Goal: Task Accomplishment & Management: Manage account settings

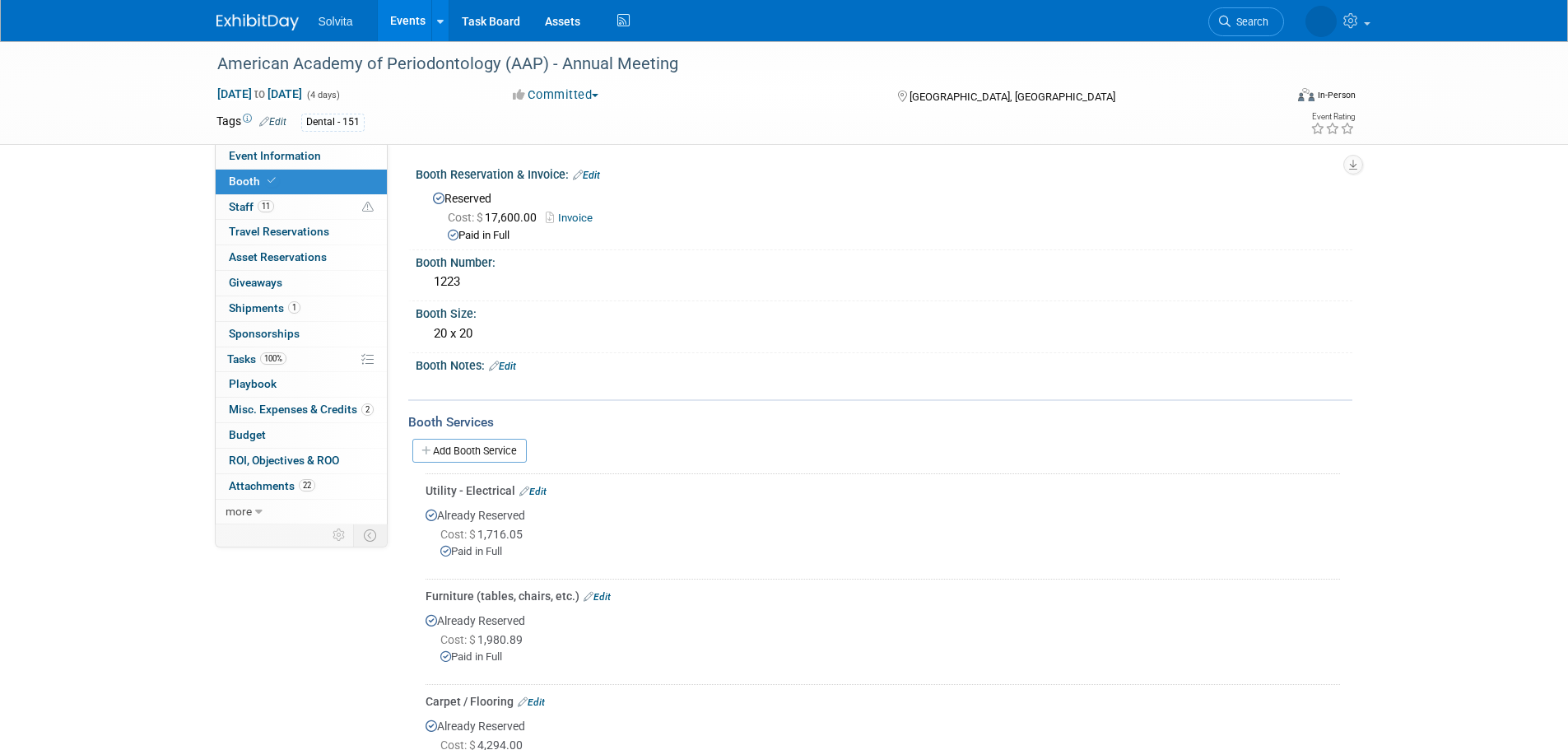
click at [287, 25] on img at bounding box center [258, 22] width 83 height 17
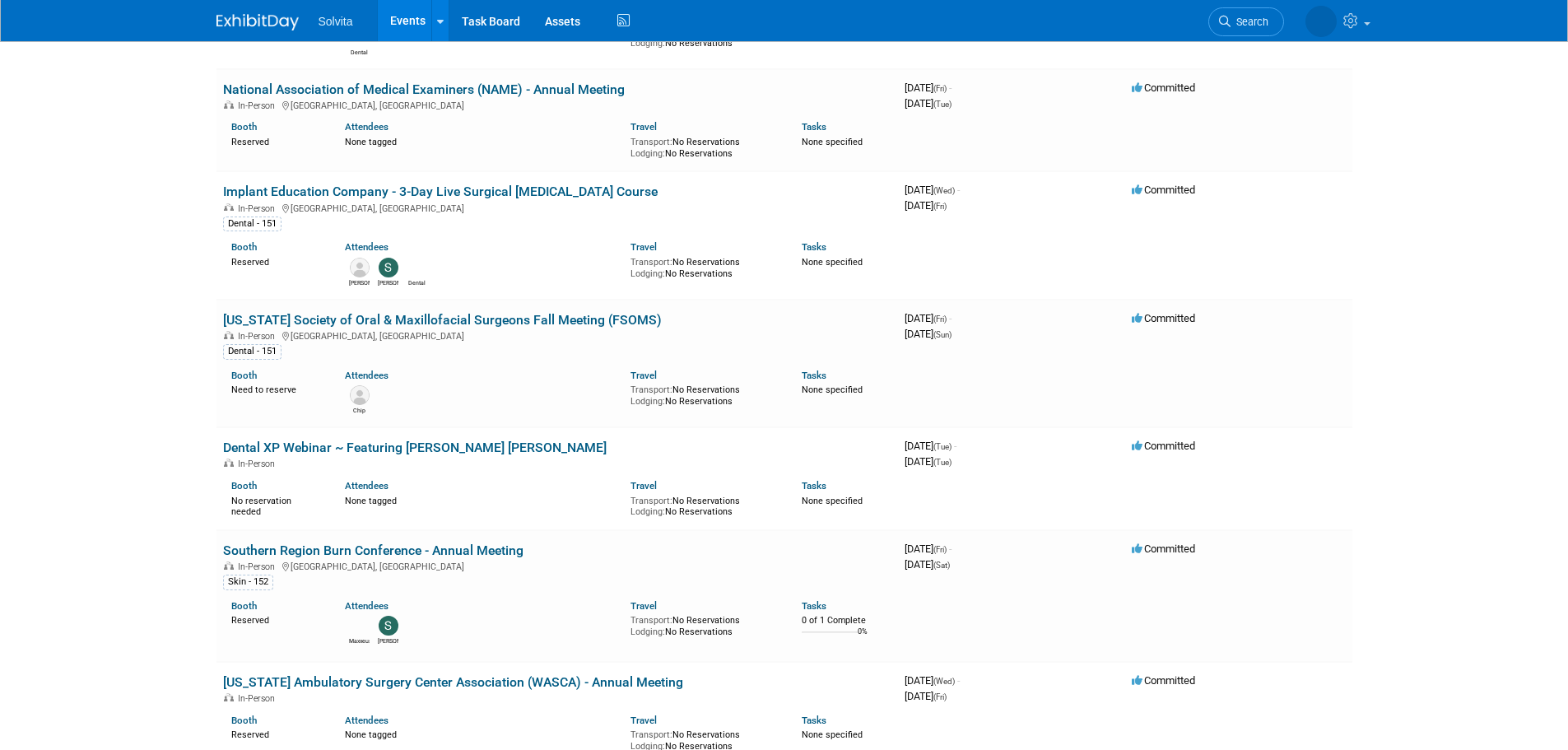
scroll to position [2716, 0]
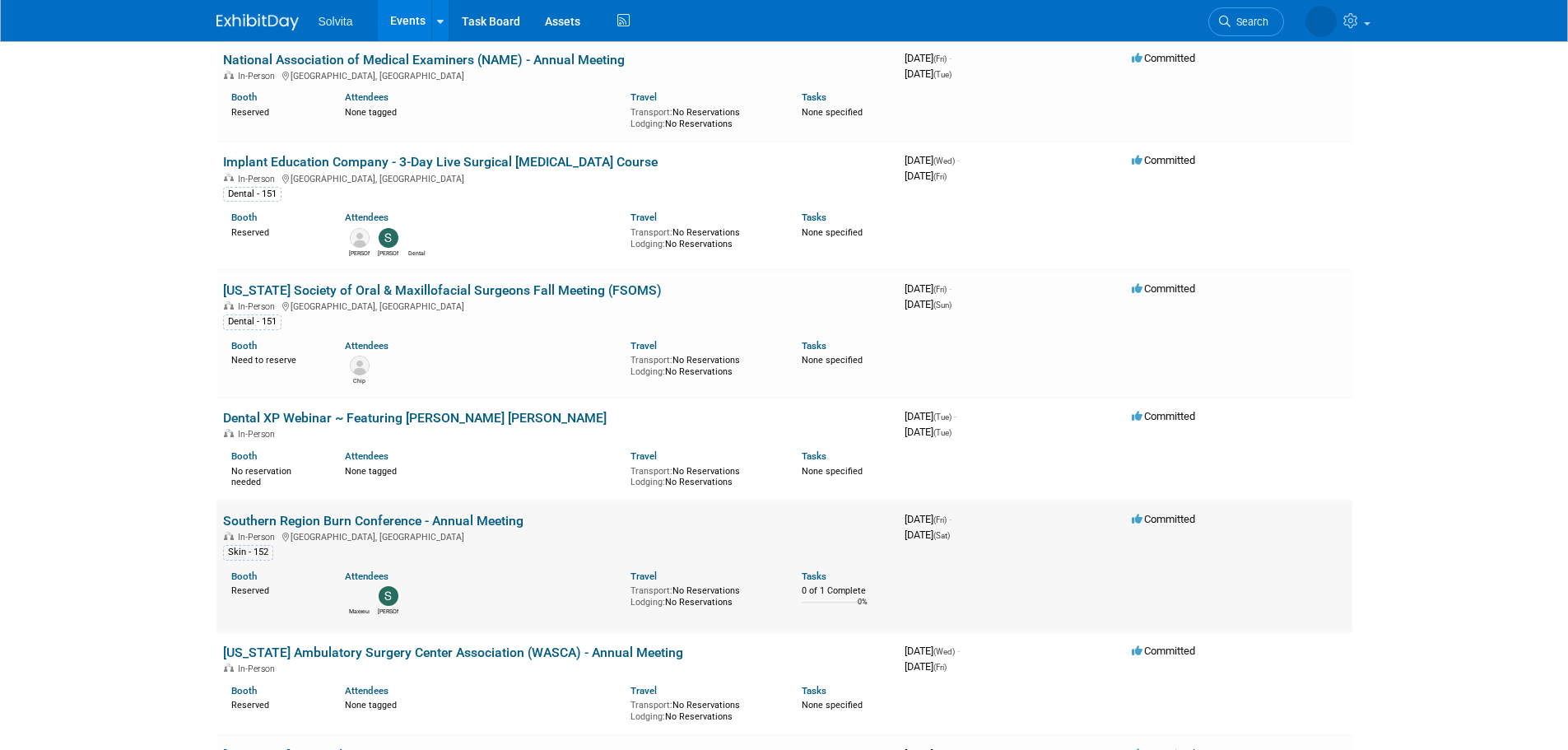
click at [383, 520] on link "Southern Region Burn Conference - Annual Meeting" at bounding box center [374, 521] width 301 height 16
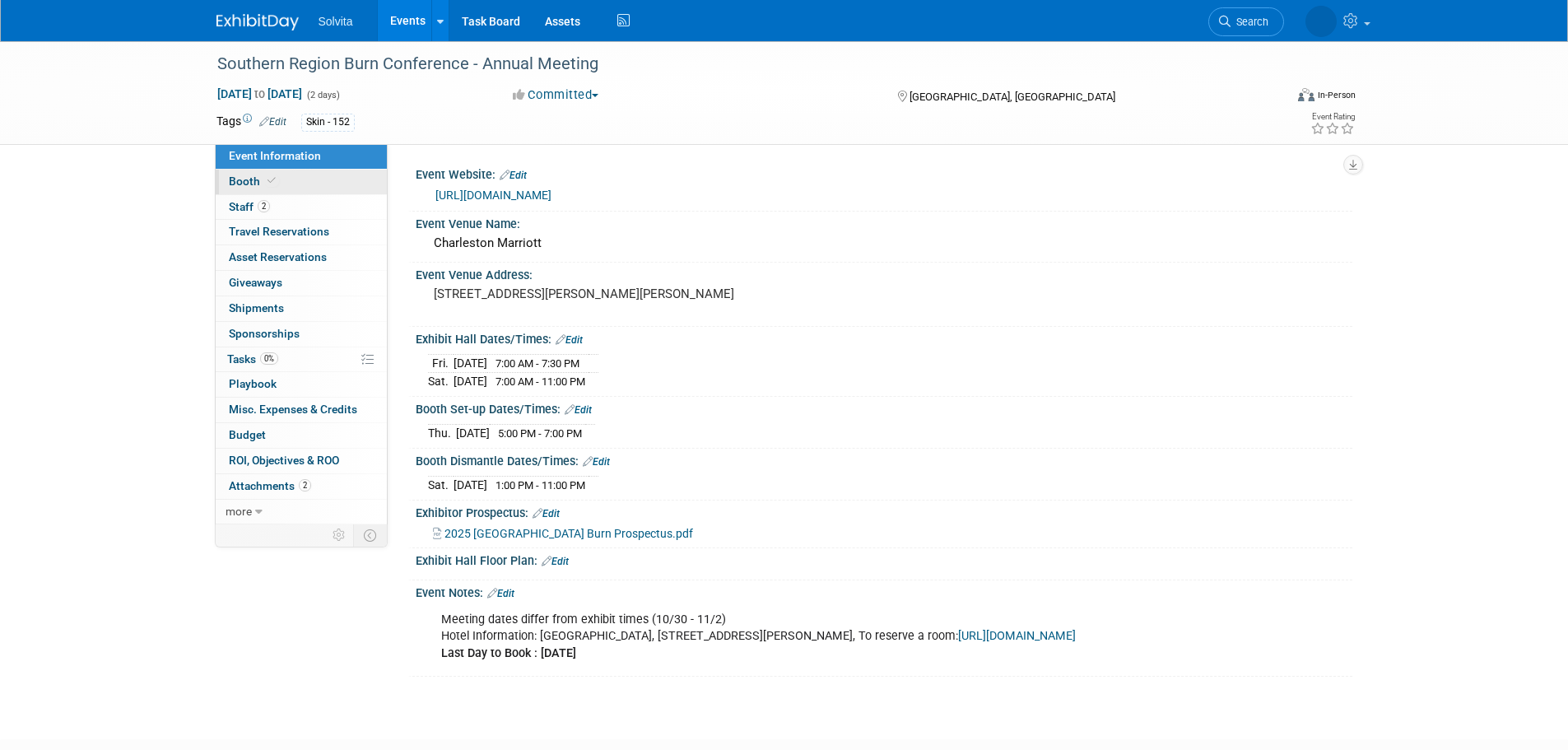
click at [233, 185] on span "Booth" at bounding box center [254, 180] width 50 height 13
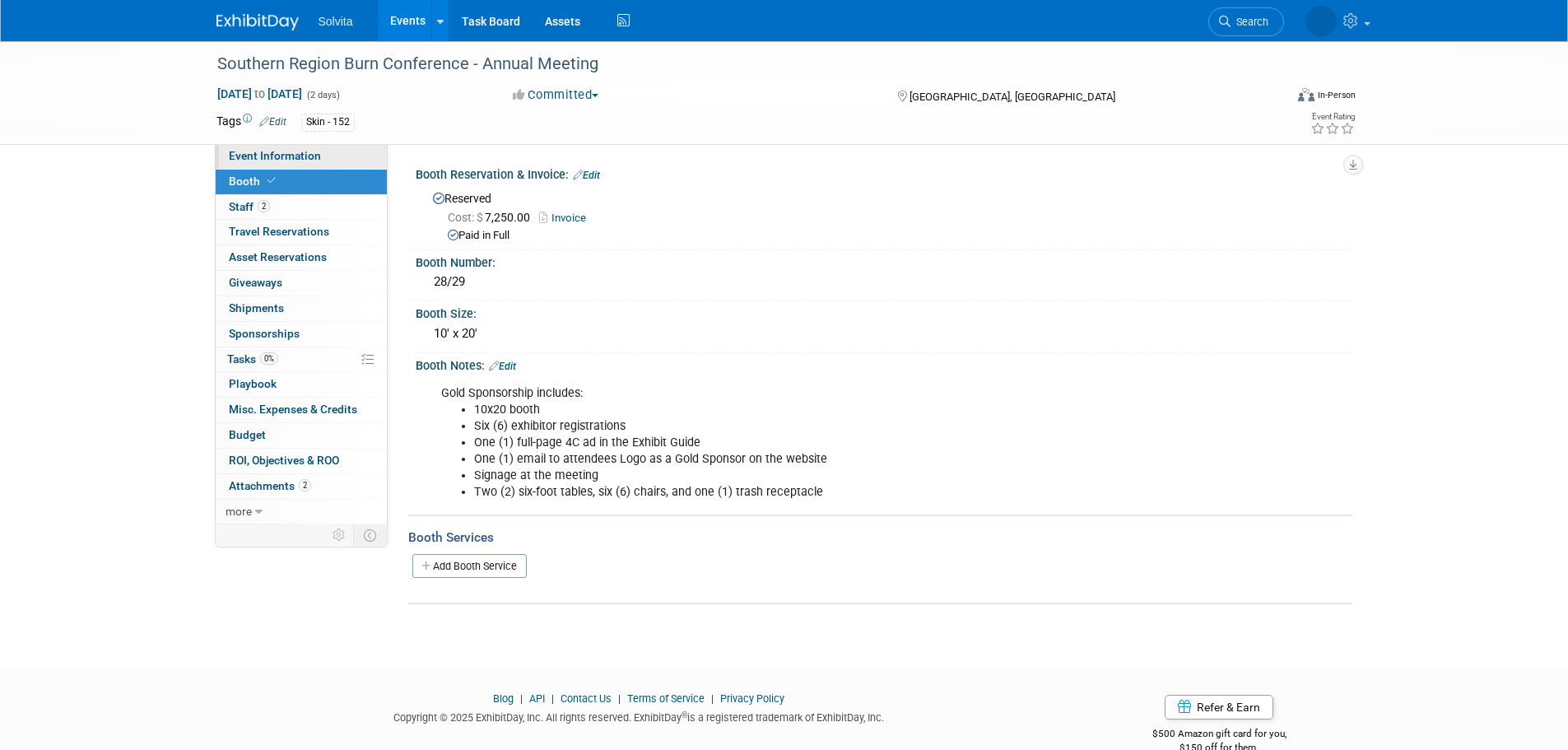
click at [300, 163] on link "Event Information" at bounding box center [301, 156] width 171 height 25
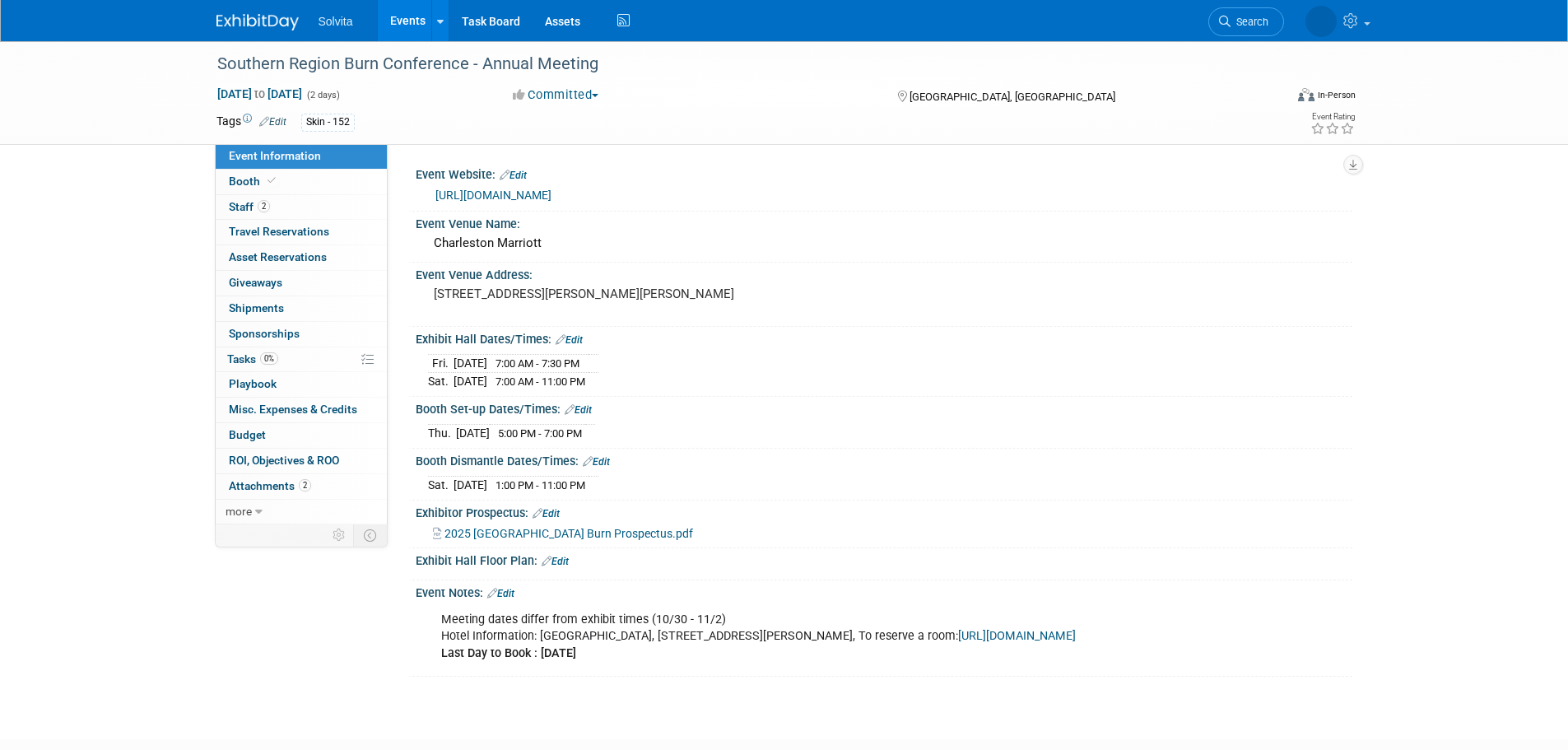
scroll to position [119, 0]
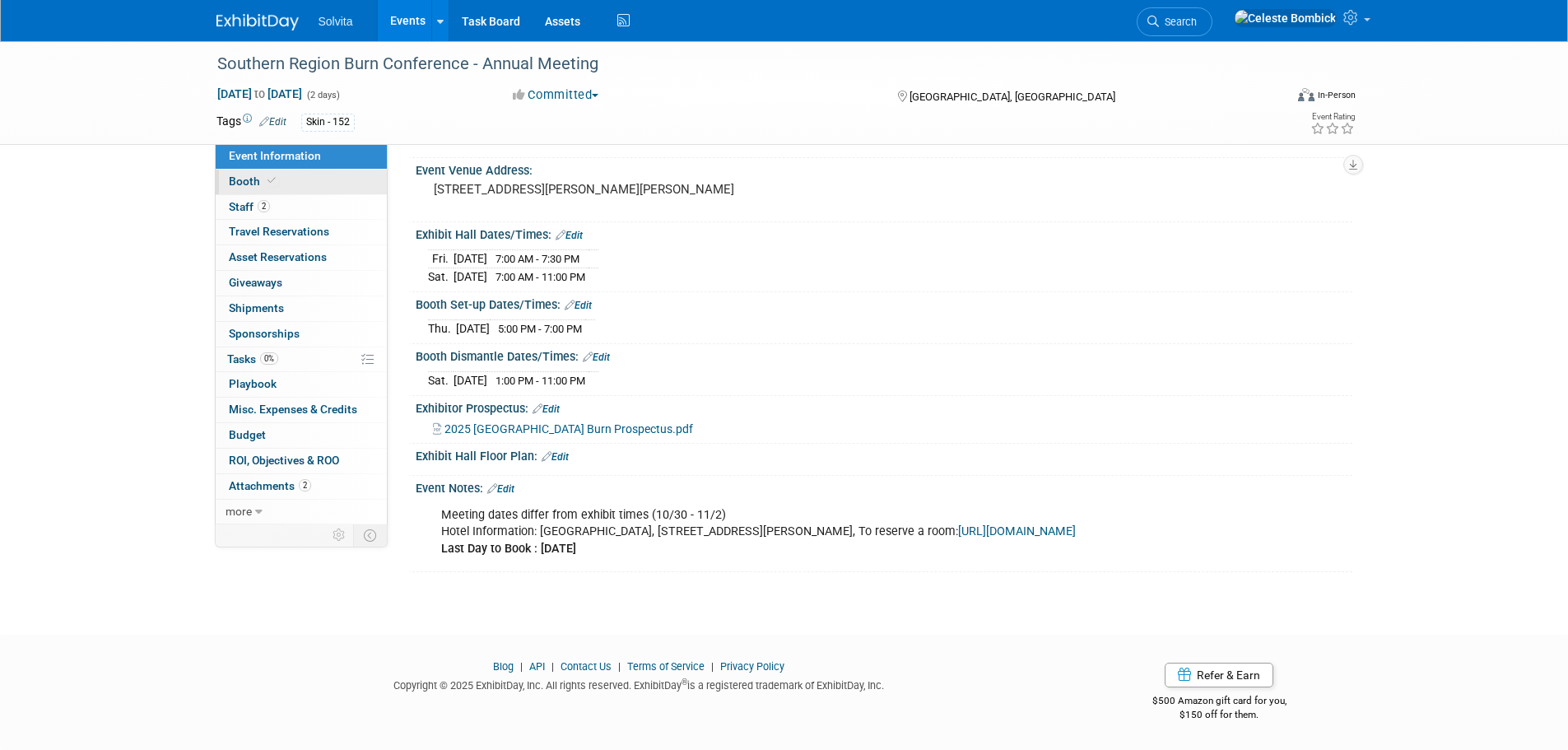
click at [240, 175] on span "Booth" at bounding box center [254, 180] width 50 height 13
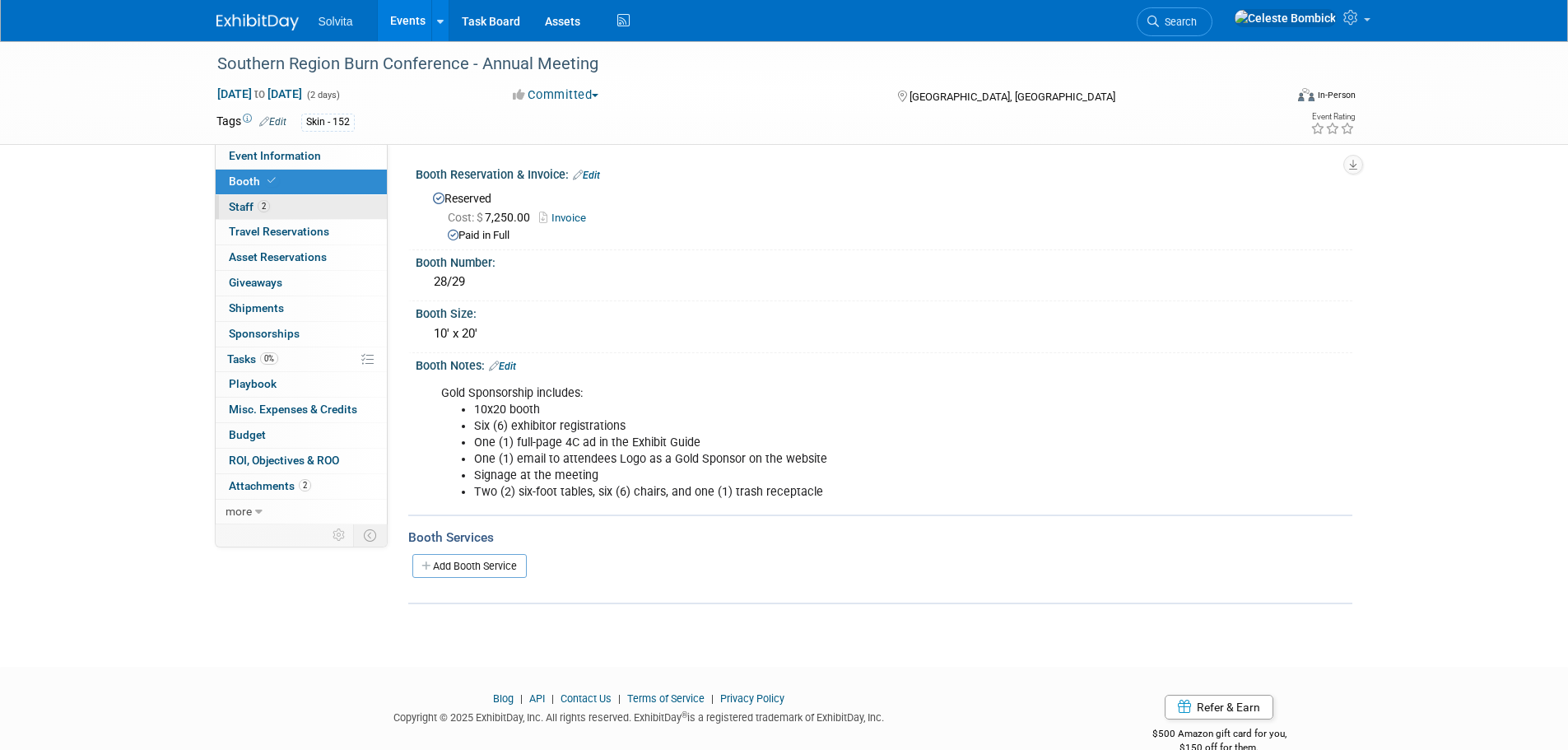
click at [237, 206] on span "Staff 2" at bounding box center [250, 205] width 41 height 13
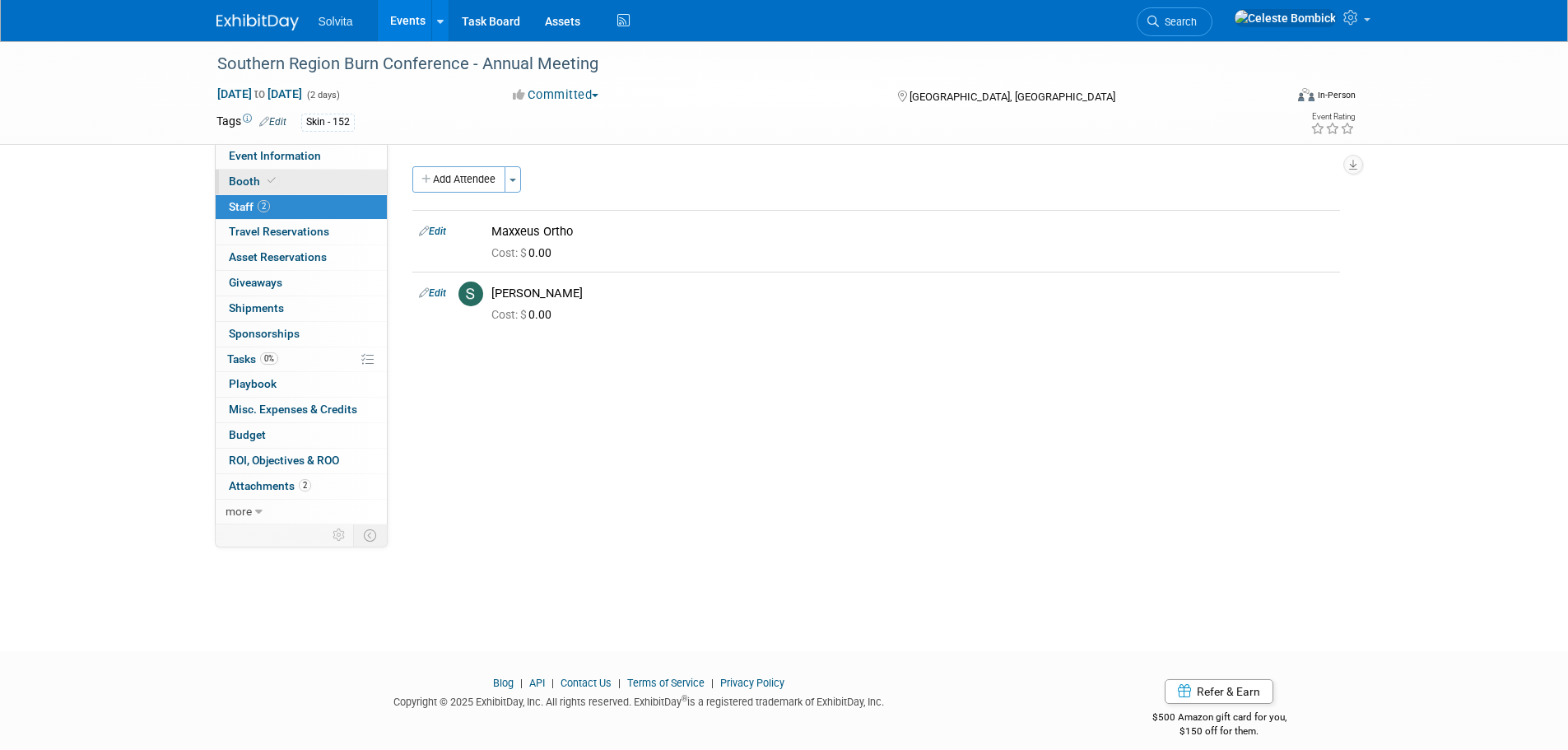
click at [245, 183] on span "Booth" at bounding box center [254, 180] width 50 height 13
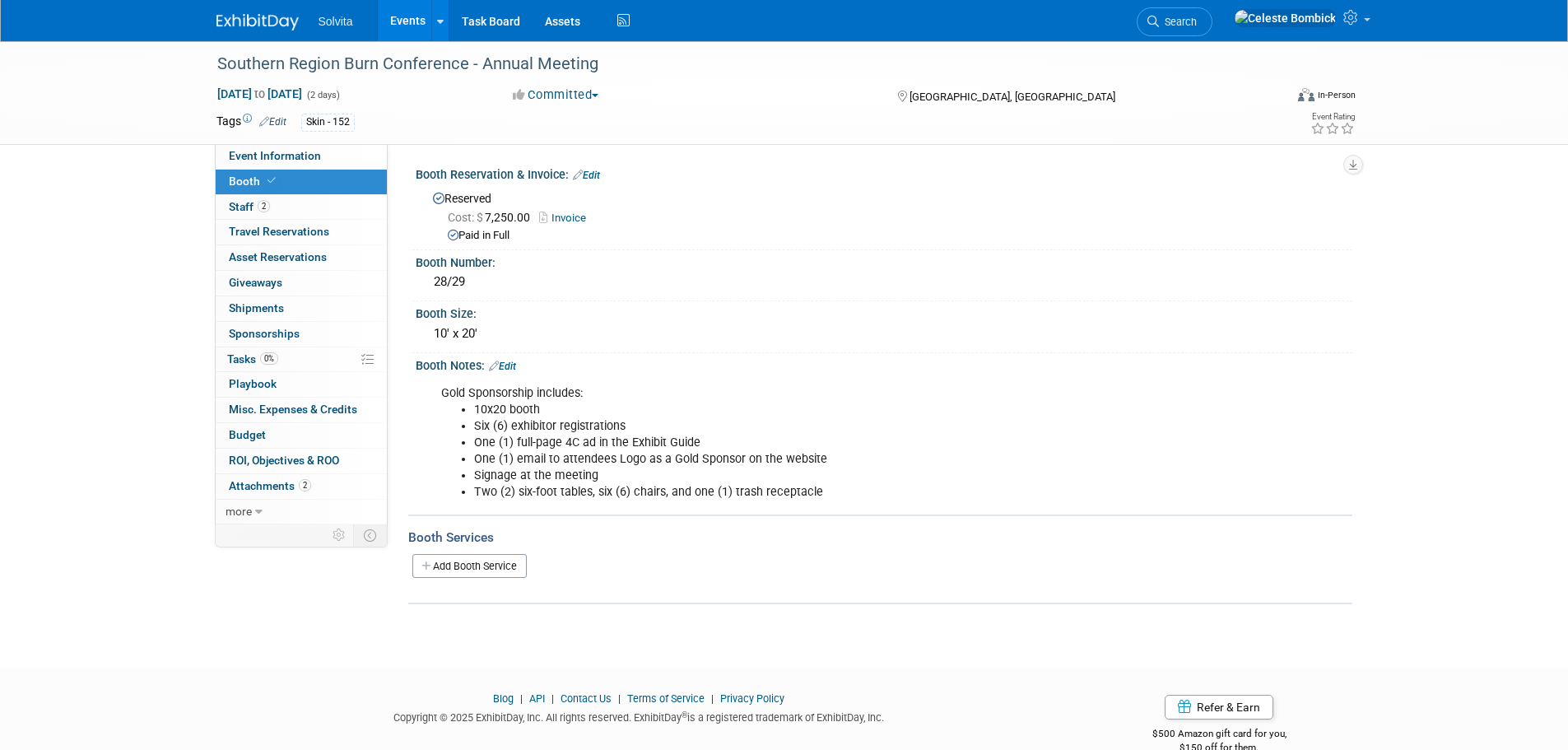
click at [239, 194] on link "Booth" at bounding box center [301, 181] width 171 height 25
click at [237, 209] on span "Staff 2" at bounding box center [250, 205] width 41 height 13
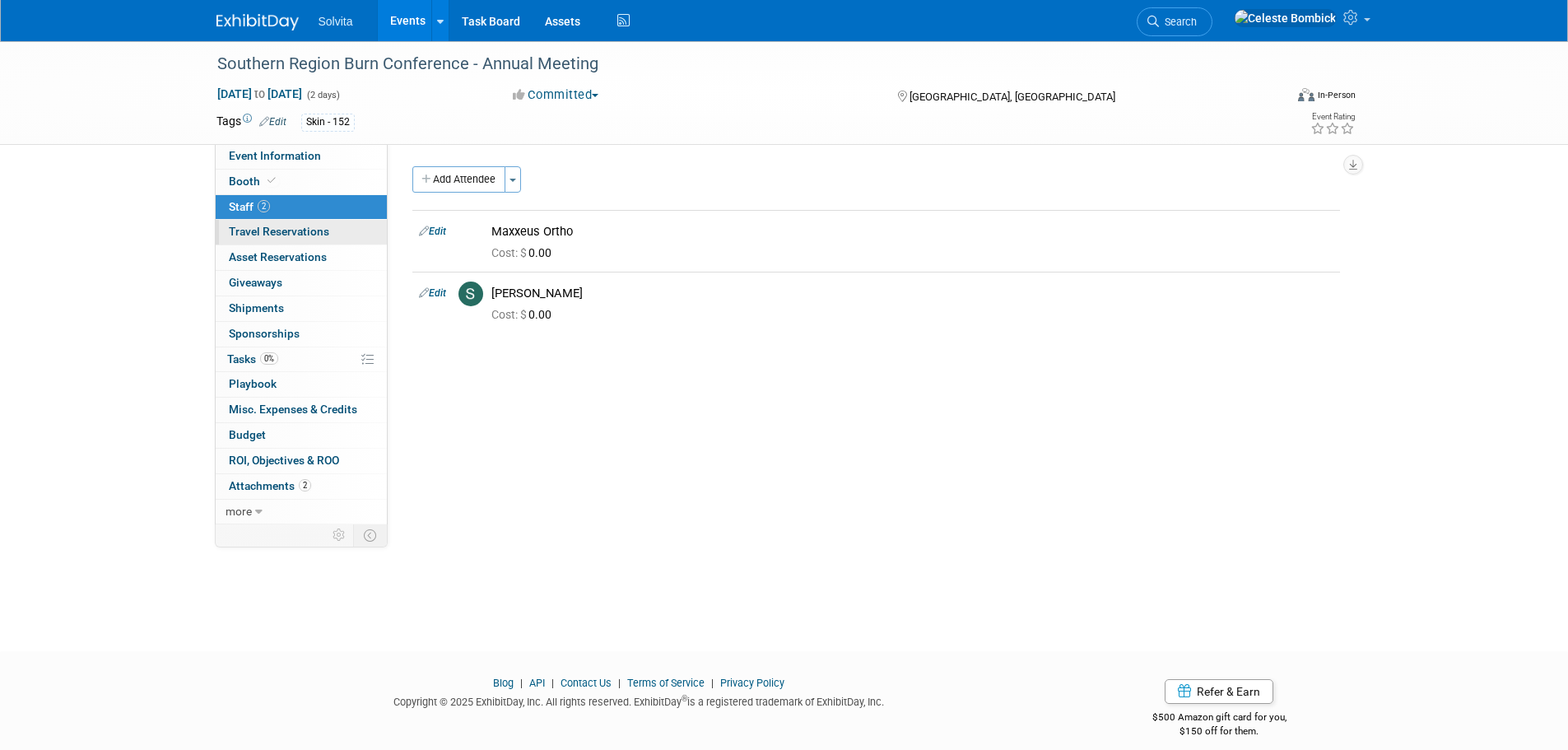
click at [244, 235] on span "Travel Reservations 0" at bounding box center [279, 231] width 100 height 13
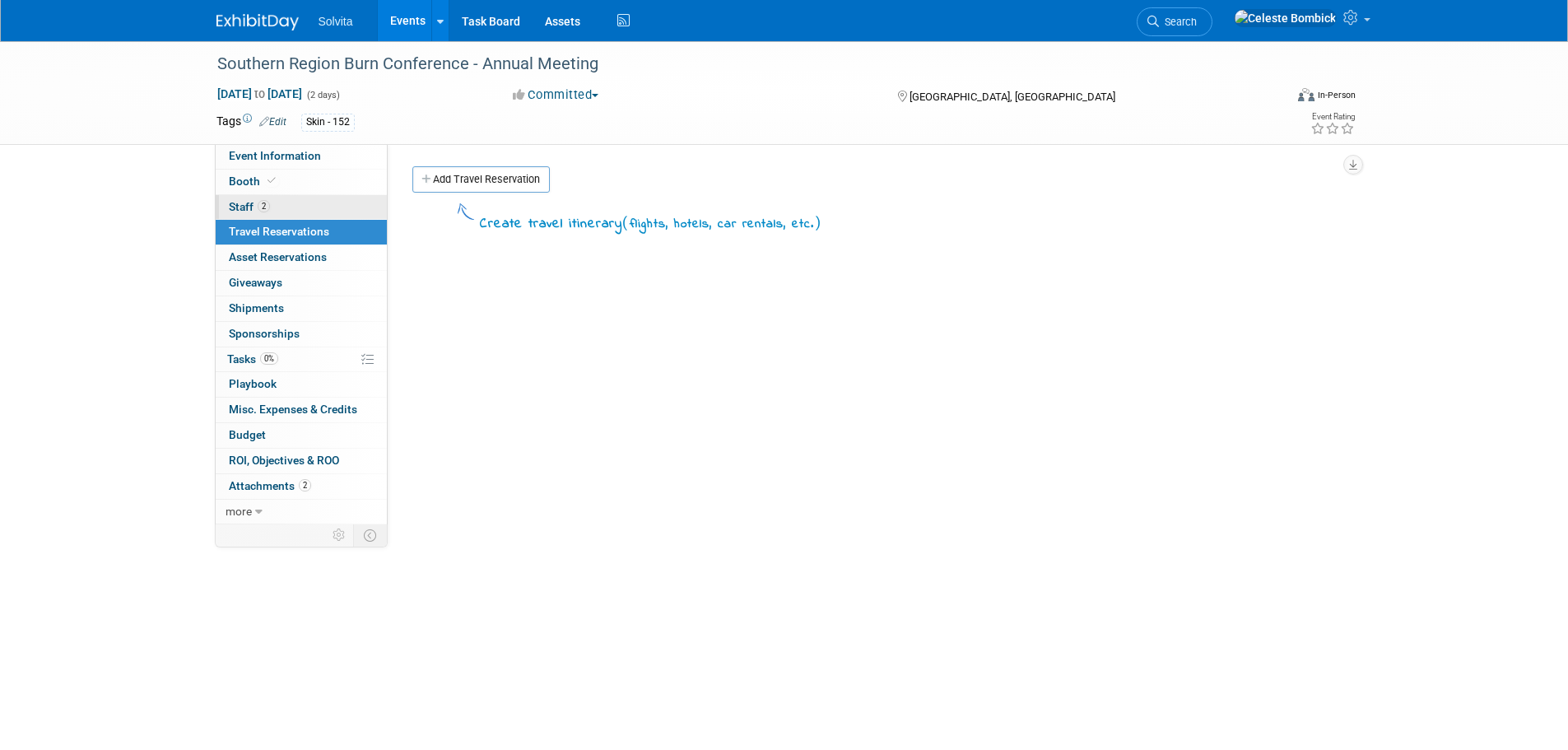
click at [240, 211] on span "Staff 2" at bounding box center [250, 205] width 41 height 13
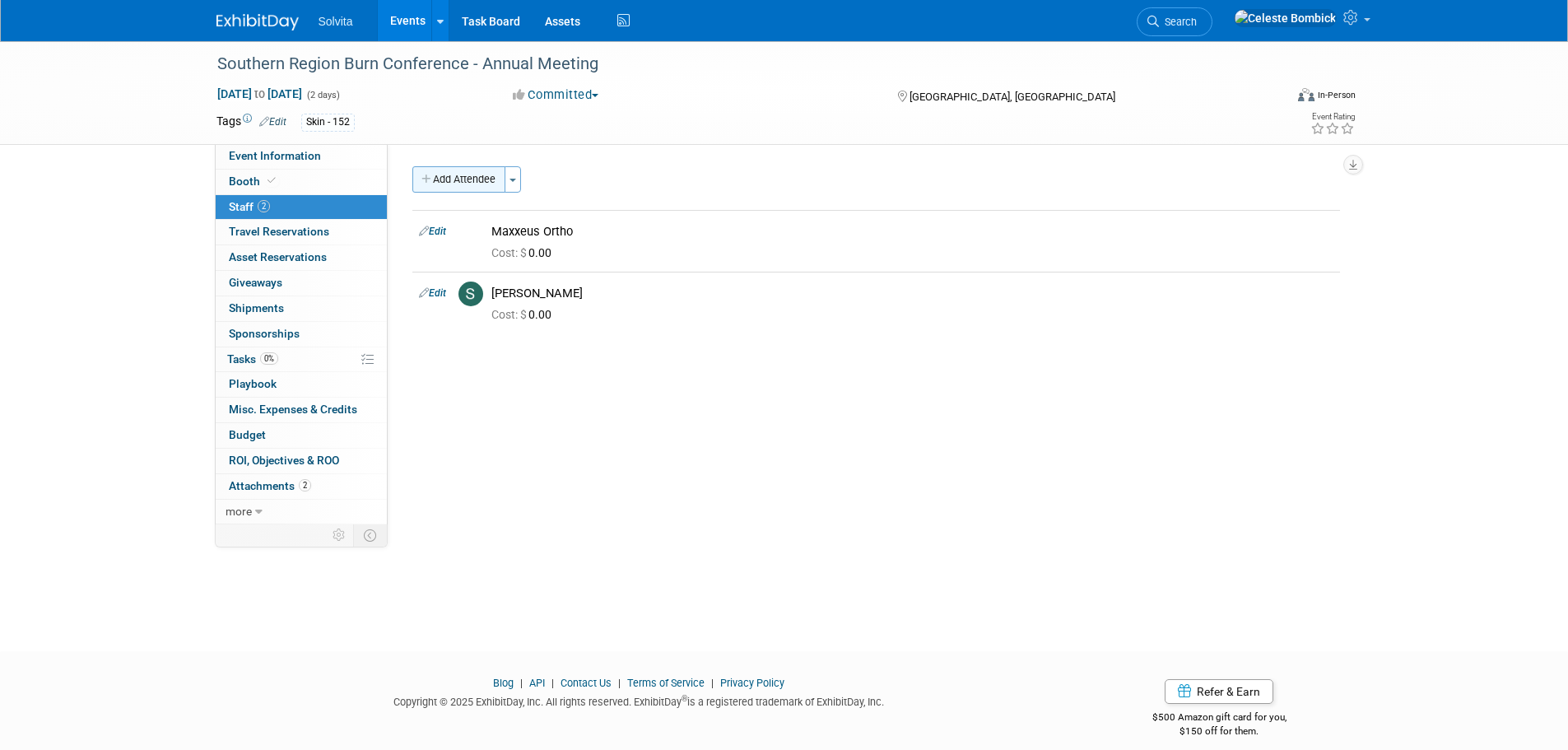
click at [423, 184] on icon "button" at bounding box center [428, 179] width 12 height 11
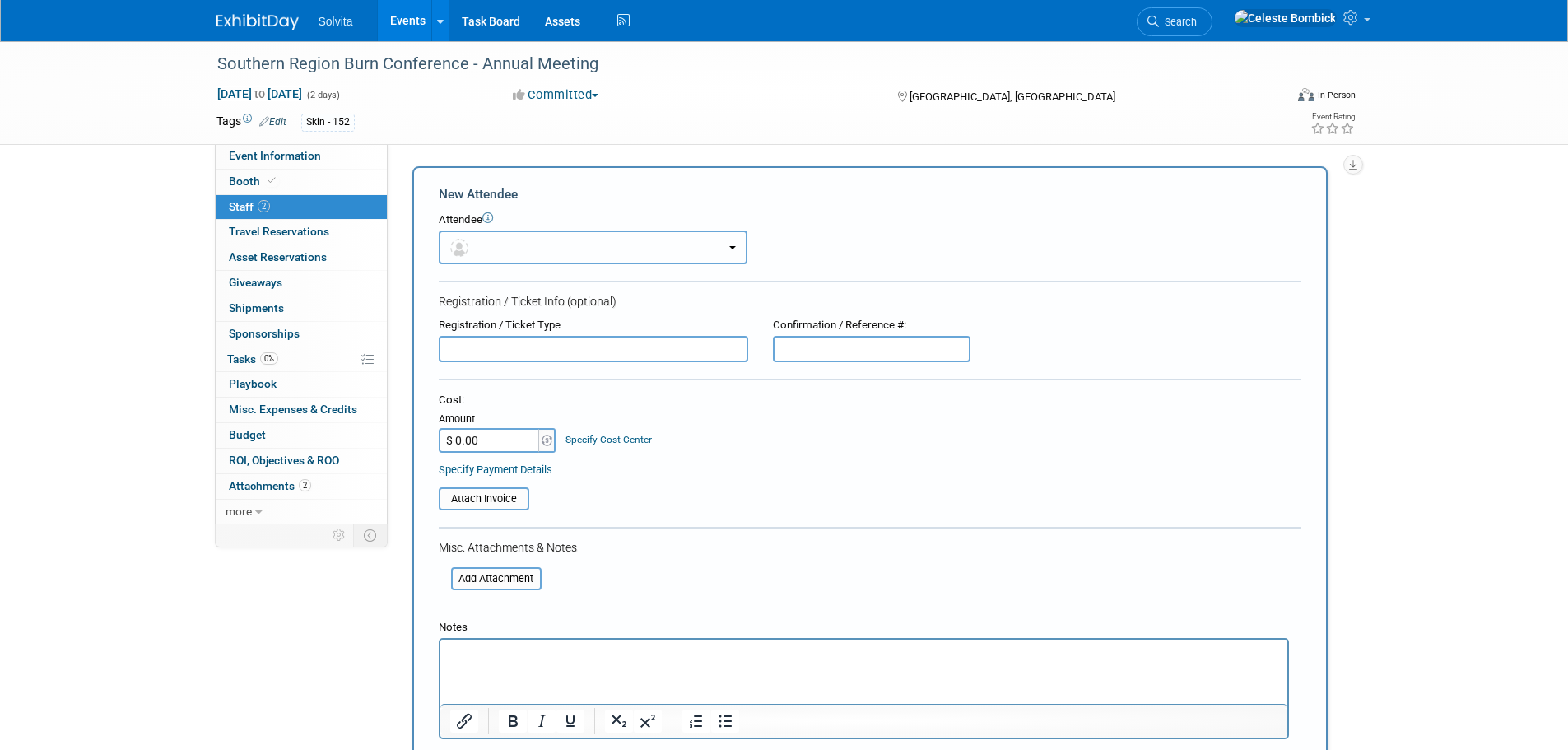
click at [526, 246] on button "button" at bounding box center [593, 247] width 309 height 33
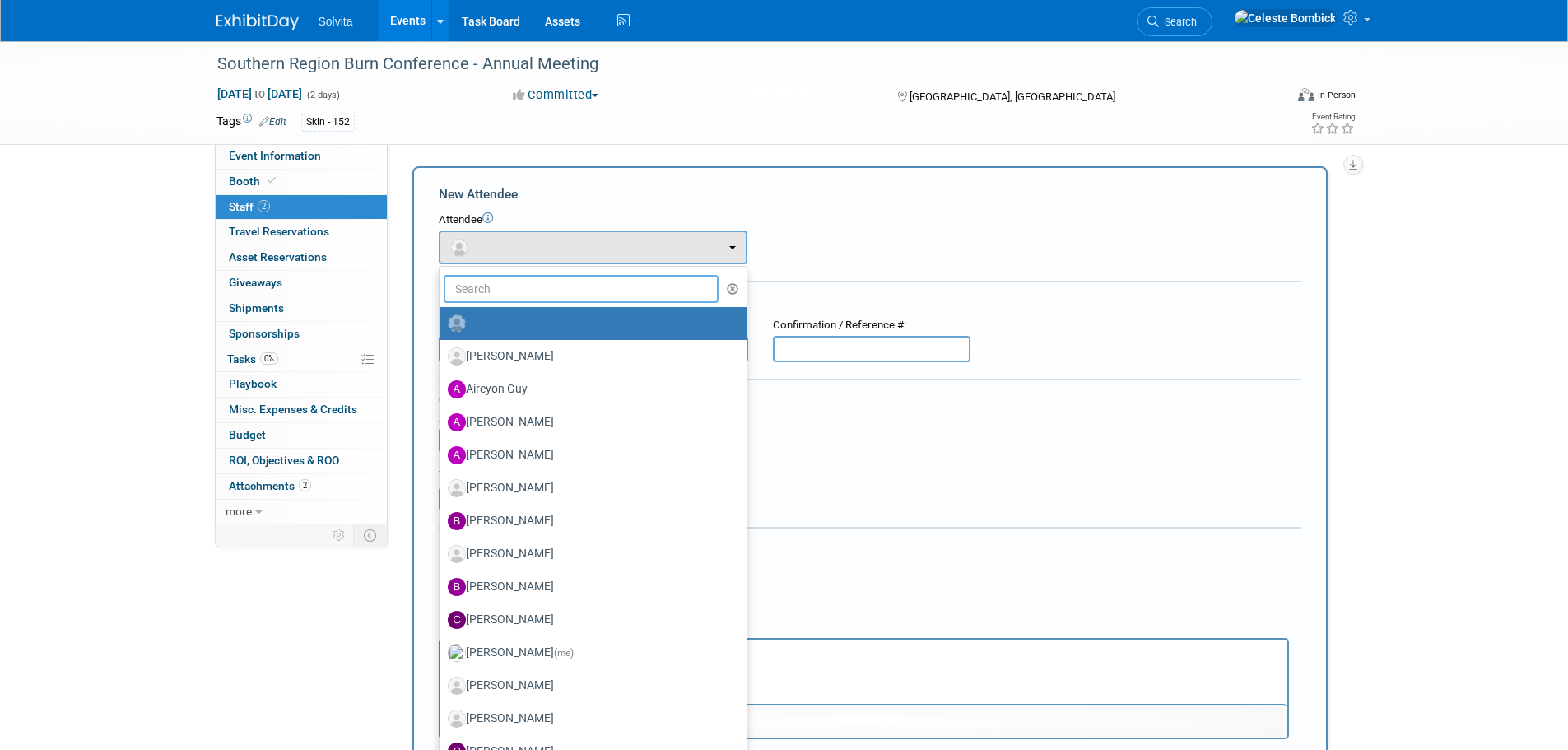
click at [503, 291] on input "text" at bounding box center [581, 289] width 275 height 28
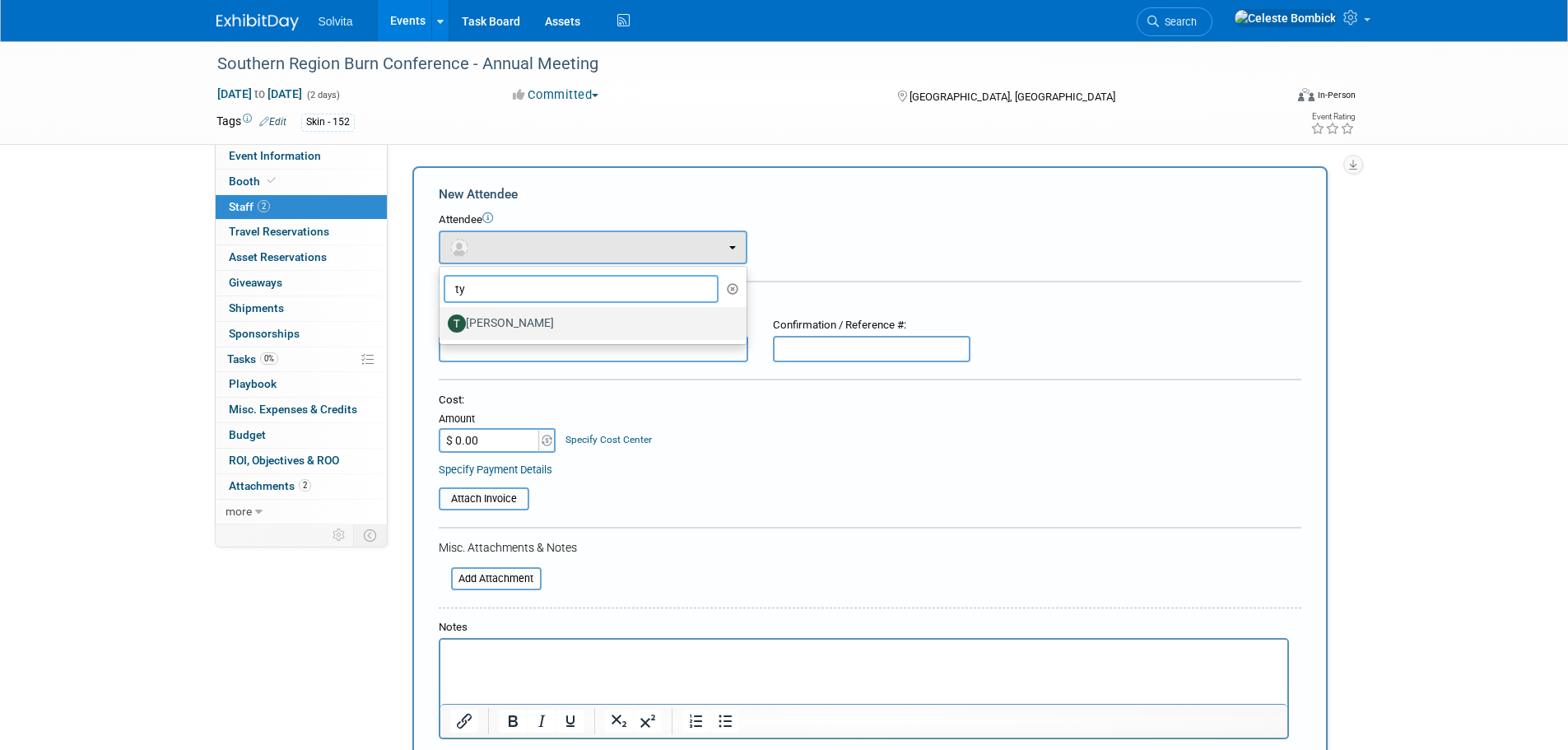
type input "ty"
click at [518, 319] on label "Tyler Cunningham" at bounding box center [588, 323] width 282 height 27
click at [442, 319] on input "Tyler Cunningham" at bounding box center [436, 320] width 11 height 11
select select "04781cdd-ed42-4ddb-a17a-9977acc20faa"
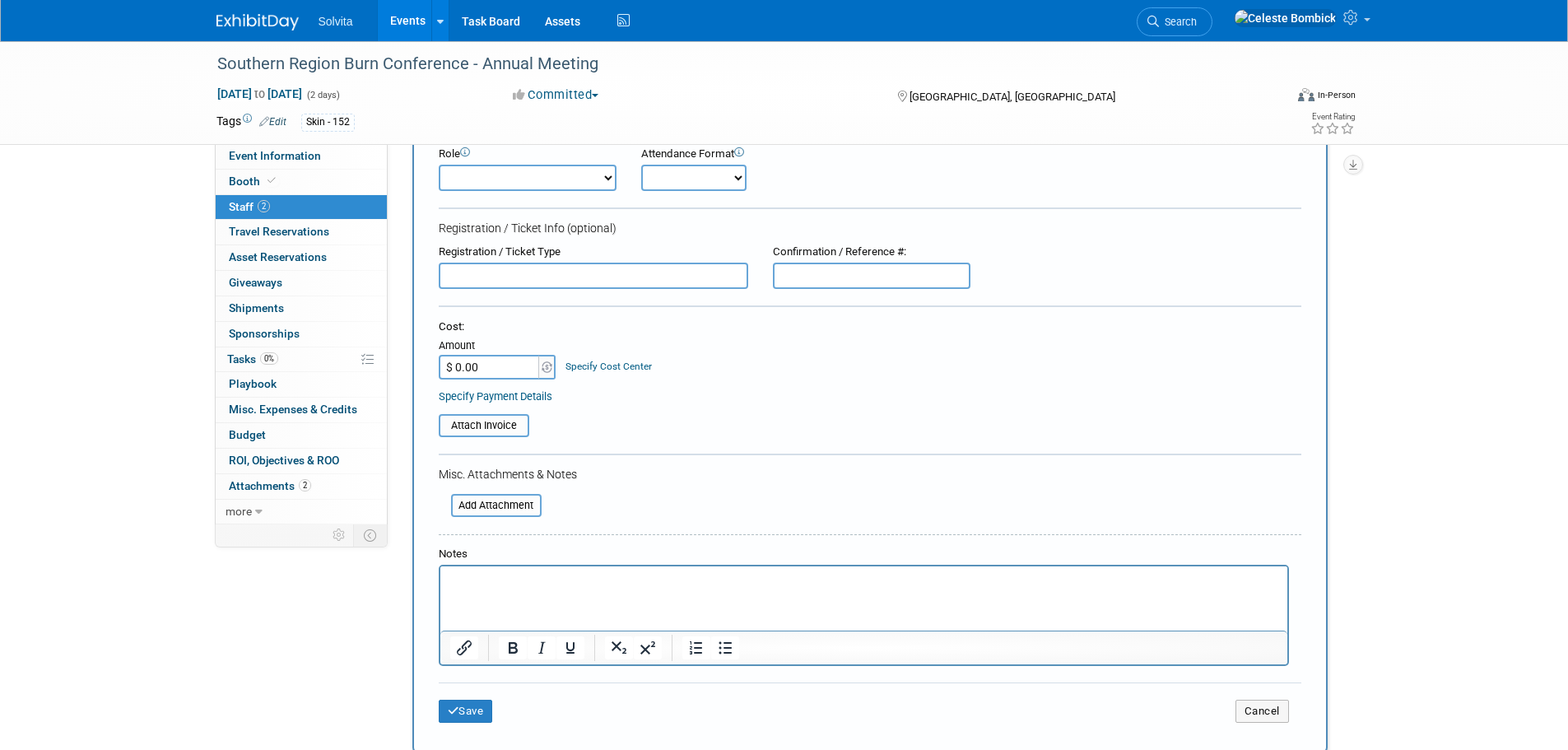
scroll to position [468, 0]
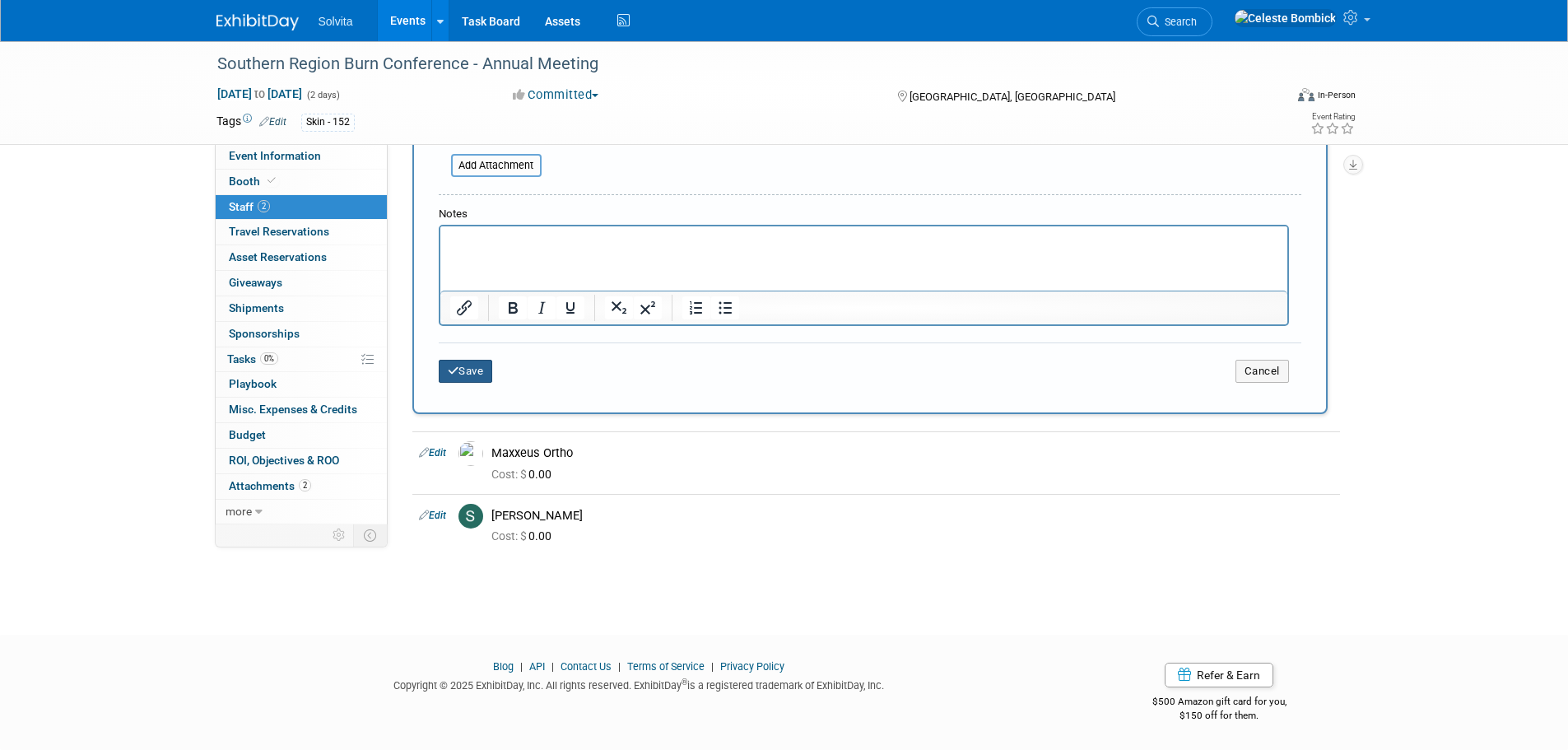
click at [468, 371] on button "Save" at bounding box center [465, 371] width 54 height 23
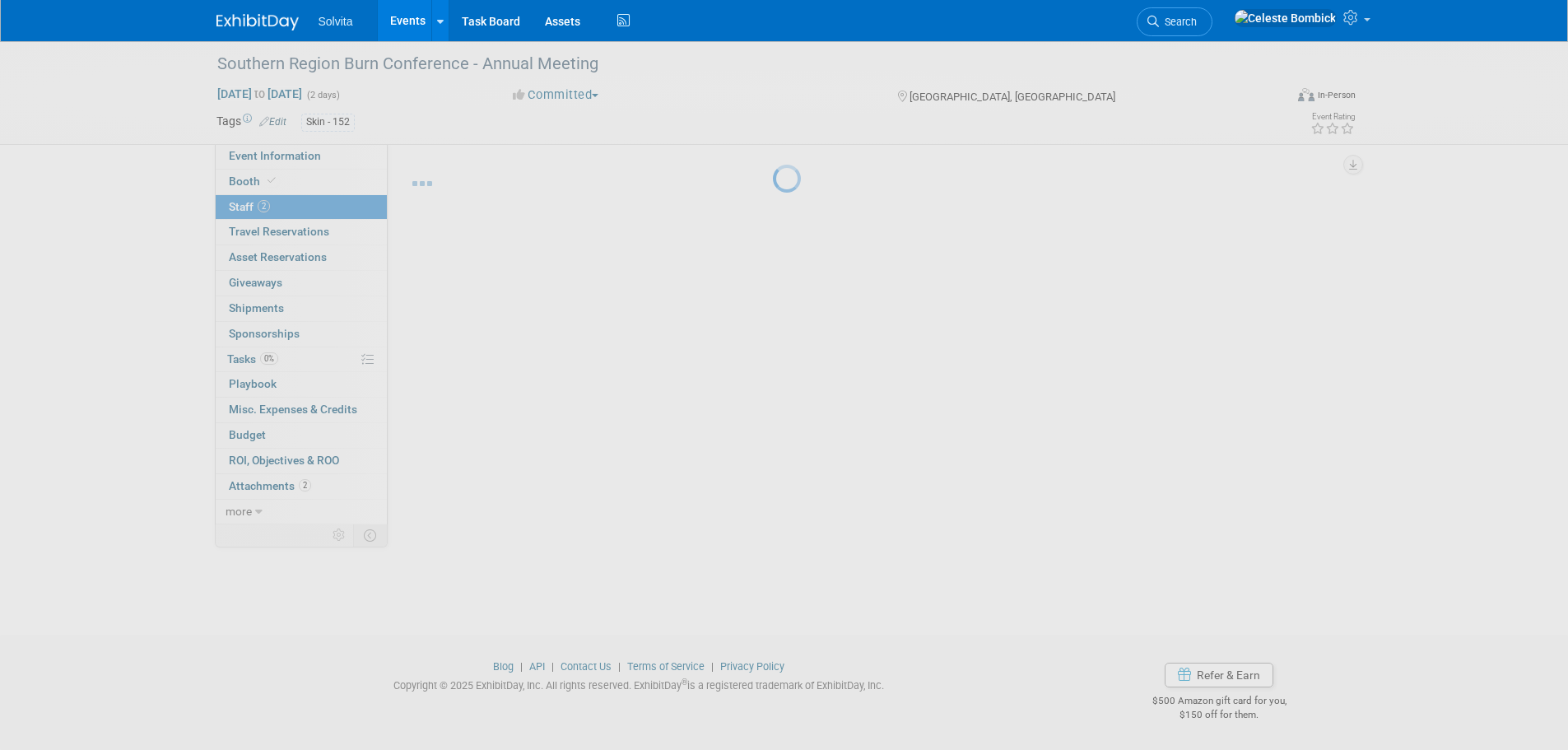
scroll to position [17, 0]
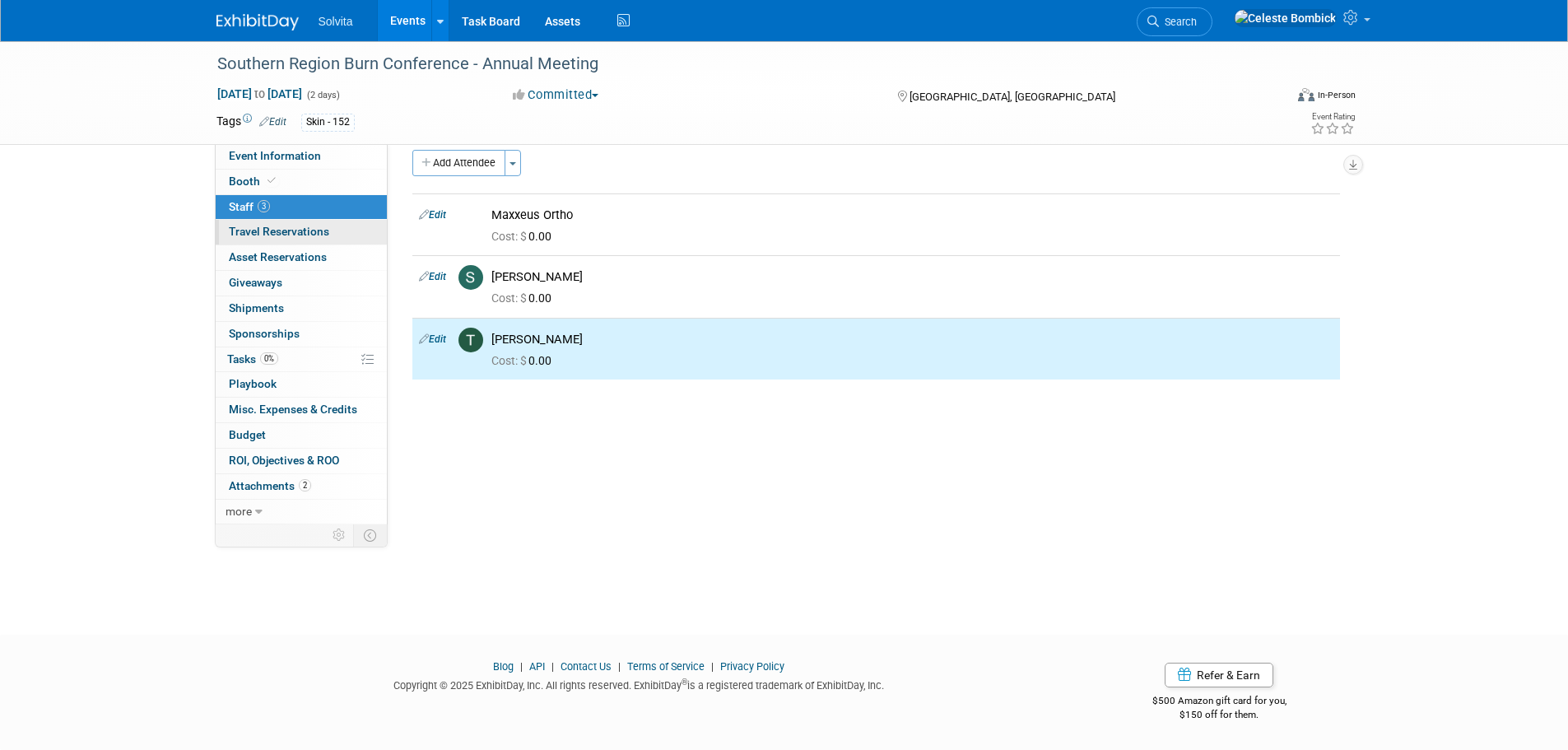
click at [258, 235] on span "Travel Reservations 0" at bounding box center [279, 231] width 100 height 13
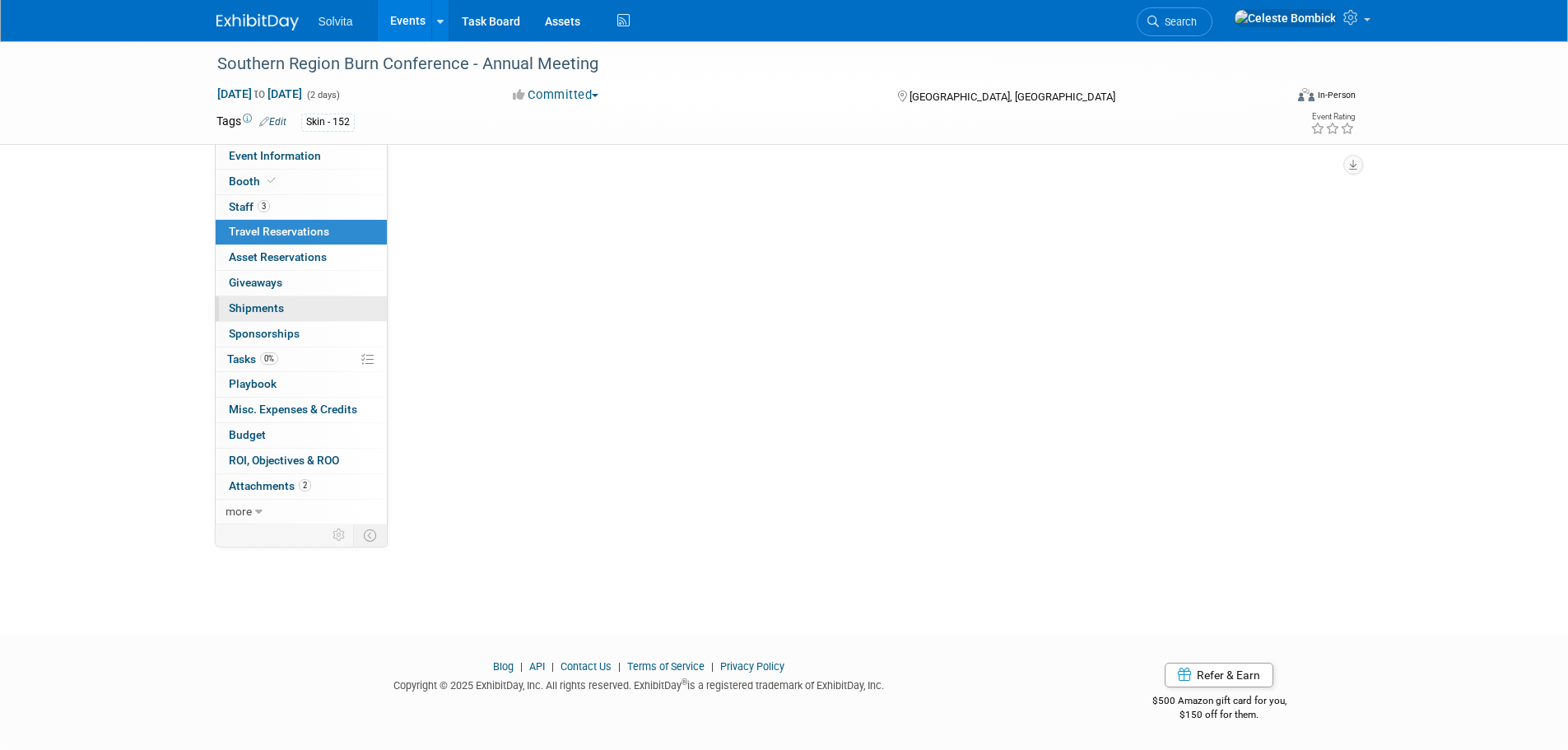
scroll to position [0, 0]
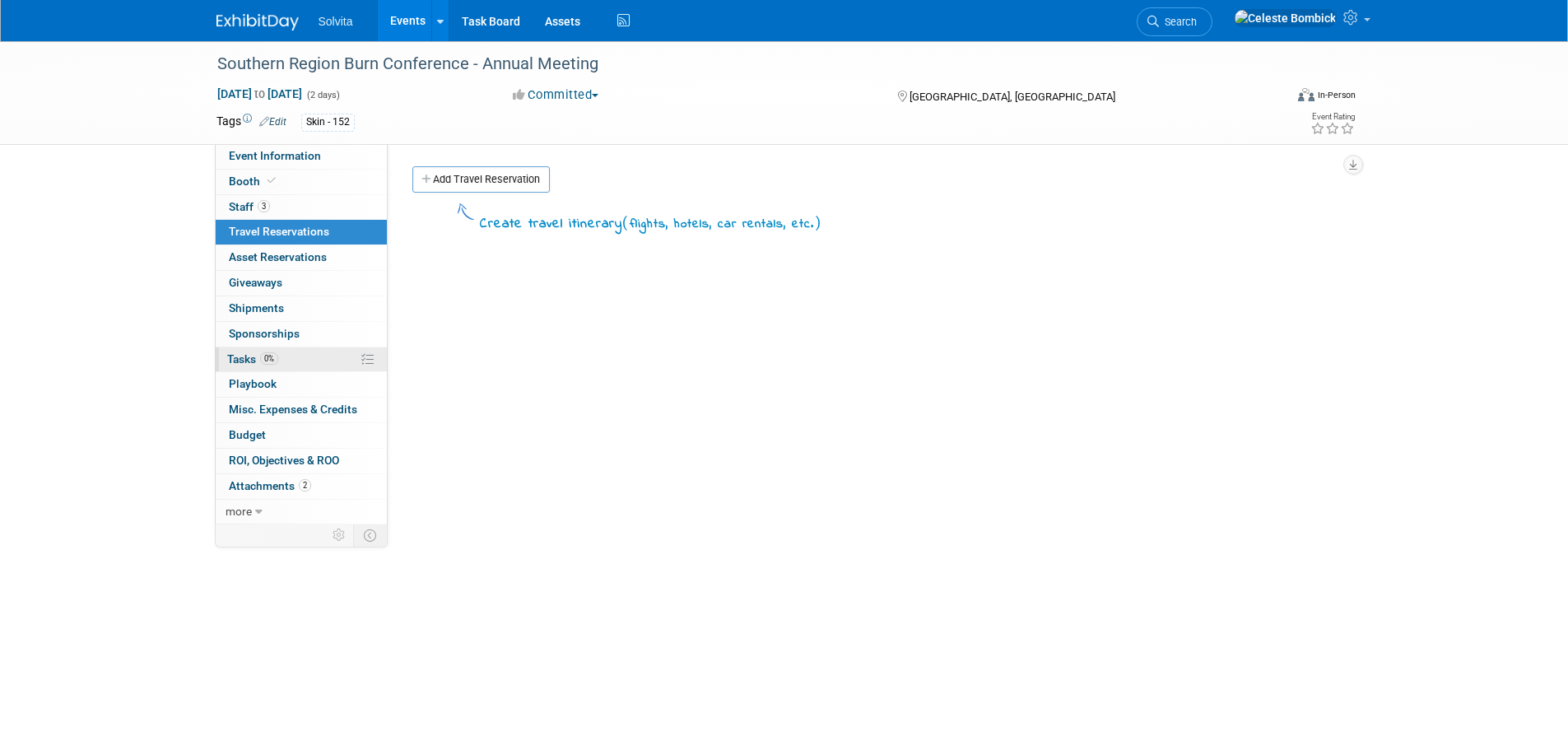
click at [308, 359] on link "0% Tasks 0%" at bounding box center [301, 359] width 171 height 25
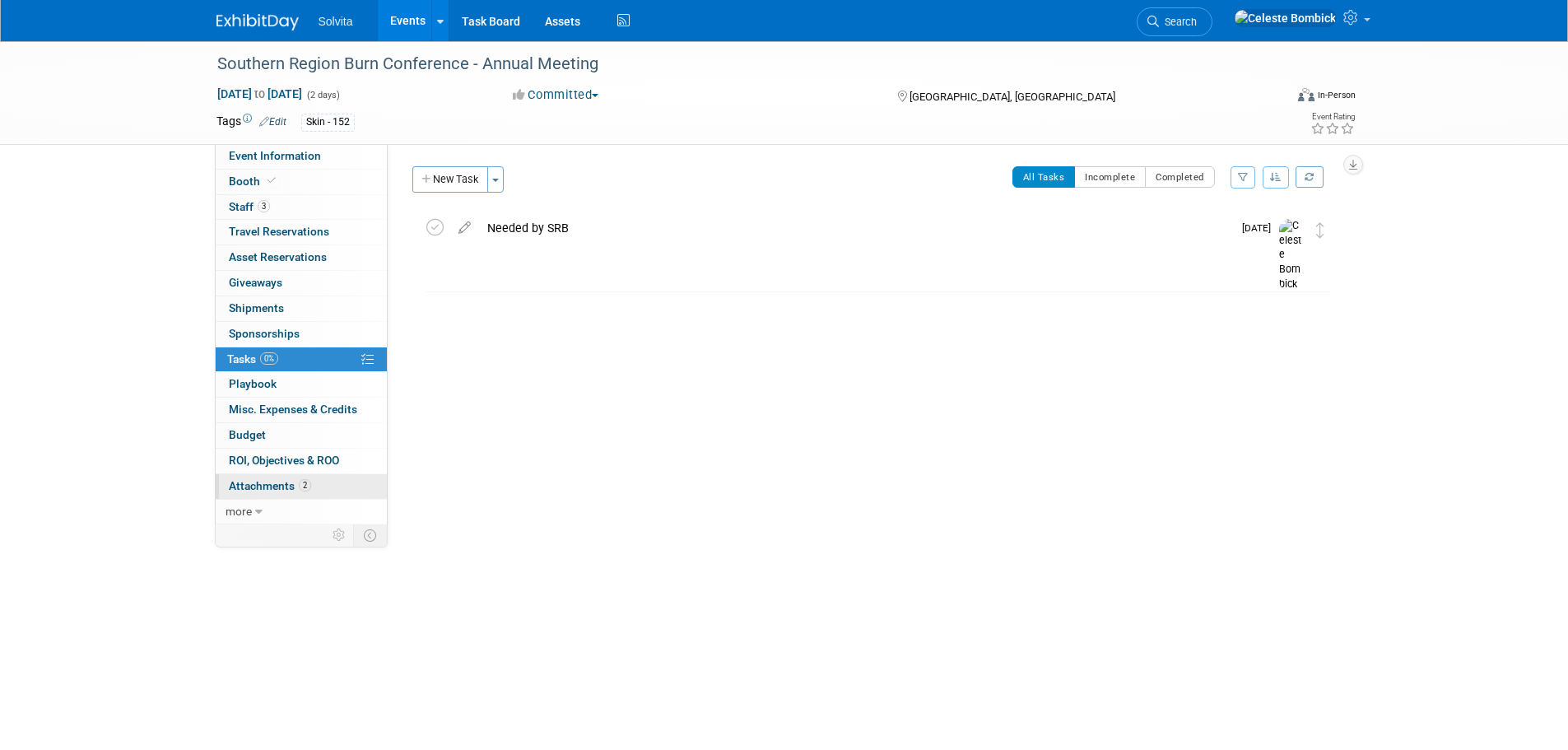
click at [257, 483] on span "Attachments 2" at bounding box center [270, 485] width 83 height 13
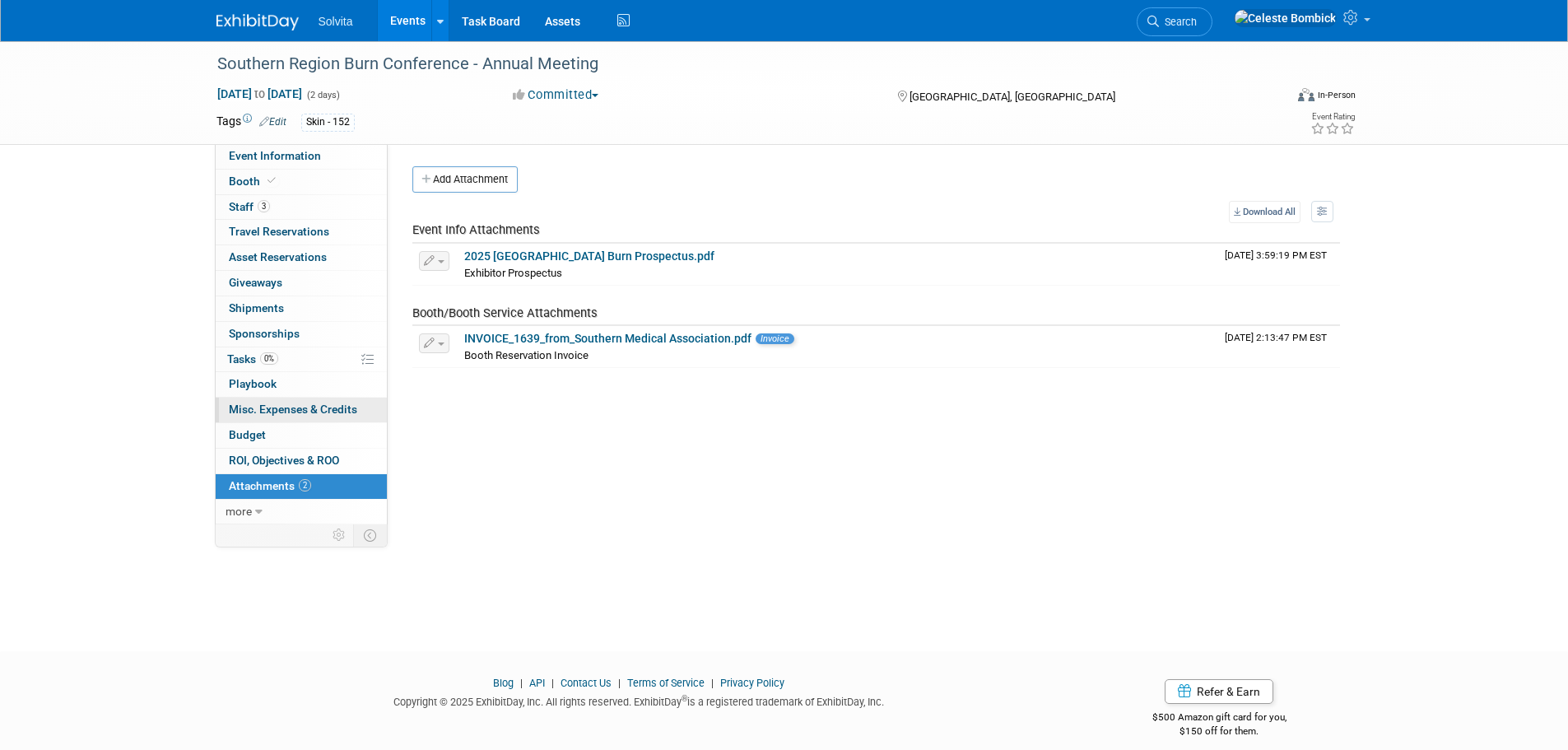
drag, startPoint x: 178, startPoint y: 417, endPoint x: 216, endPoint y: 403, distance: 40.5
click at [178, 417] on div "Southern Region Burn Conference - Annual Meeting Oct 31, 2025 to Nov 1, 2025 (2…" at bounding box center [784, 331] width 1568 height 580
click at [309, 152] on span "Event Information" at bounding box center [275, 155] width 92 height 13
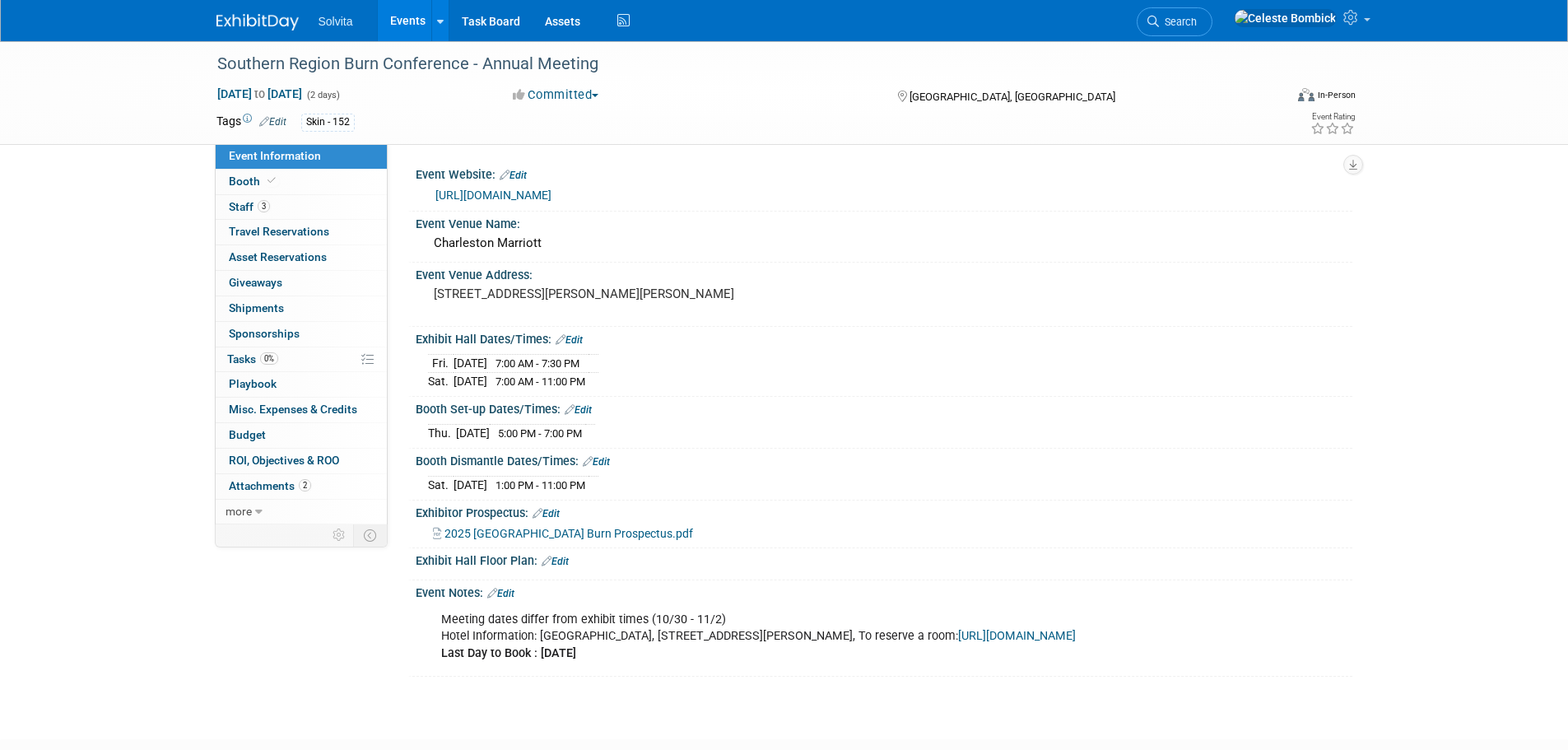
click at [295, 653] on div "Event Information Event Info Booth Booth 3 Staff 3 Staff 0 Travel Reservations …" at bounding box center [784, 359] width 1160 height 635
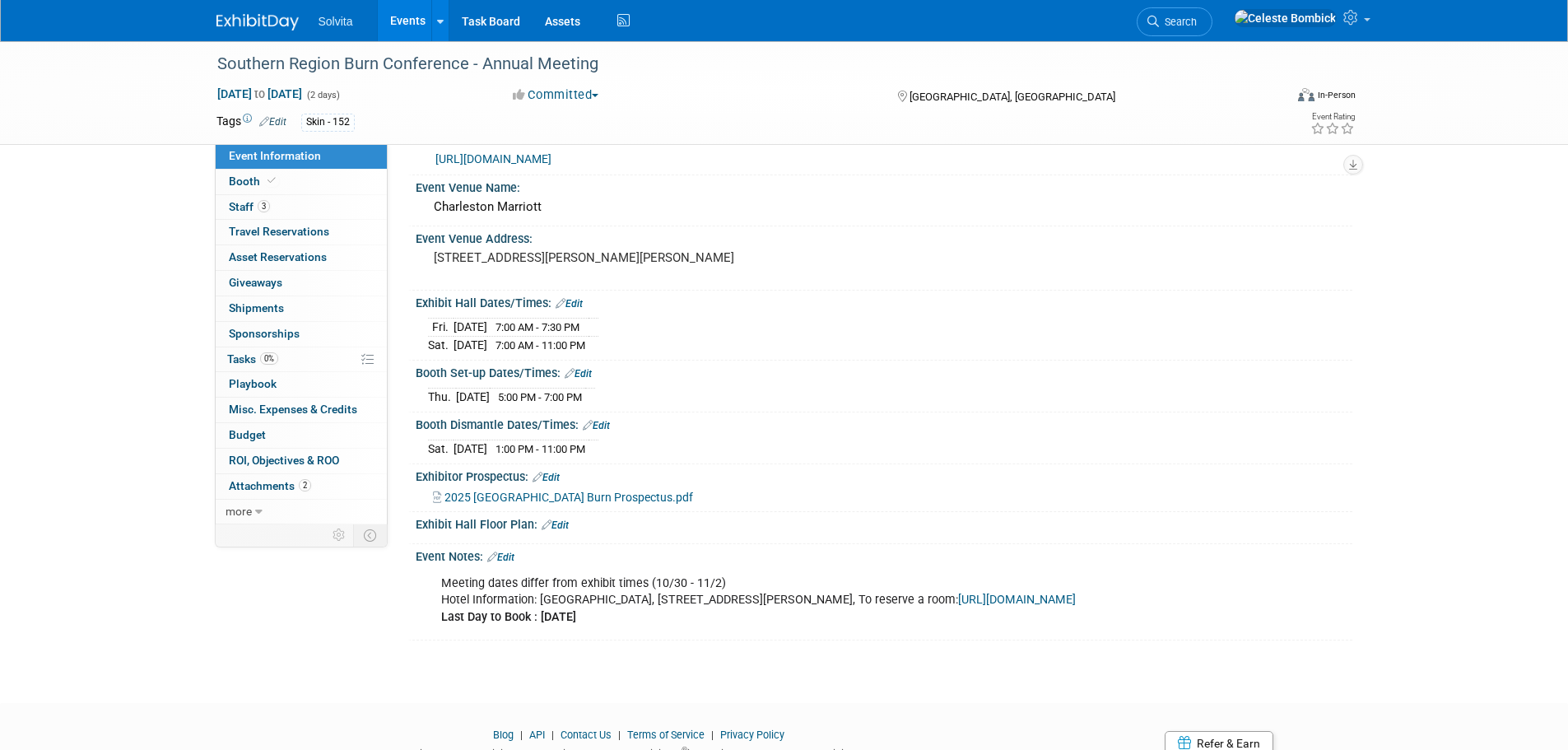
click at [250, 20] on img at bounding box center [258, 22] width 83 height 17
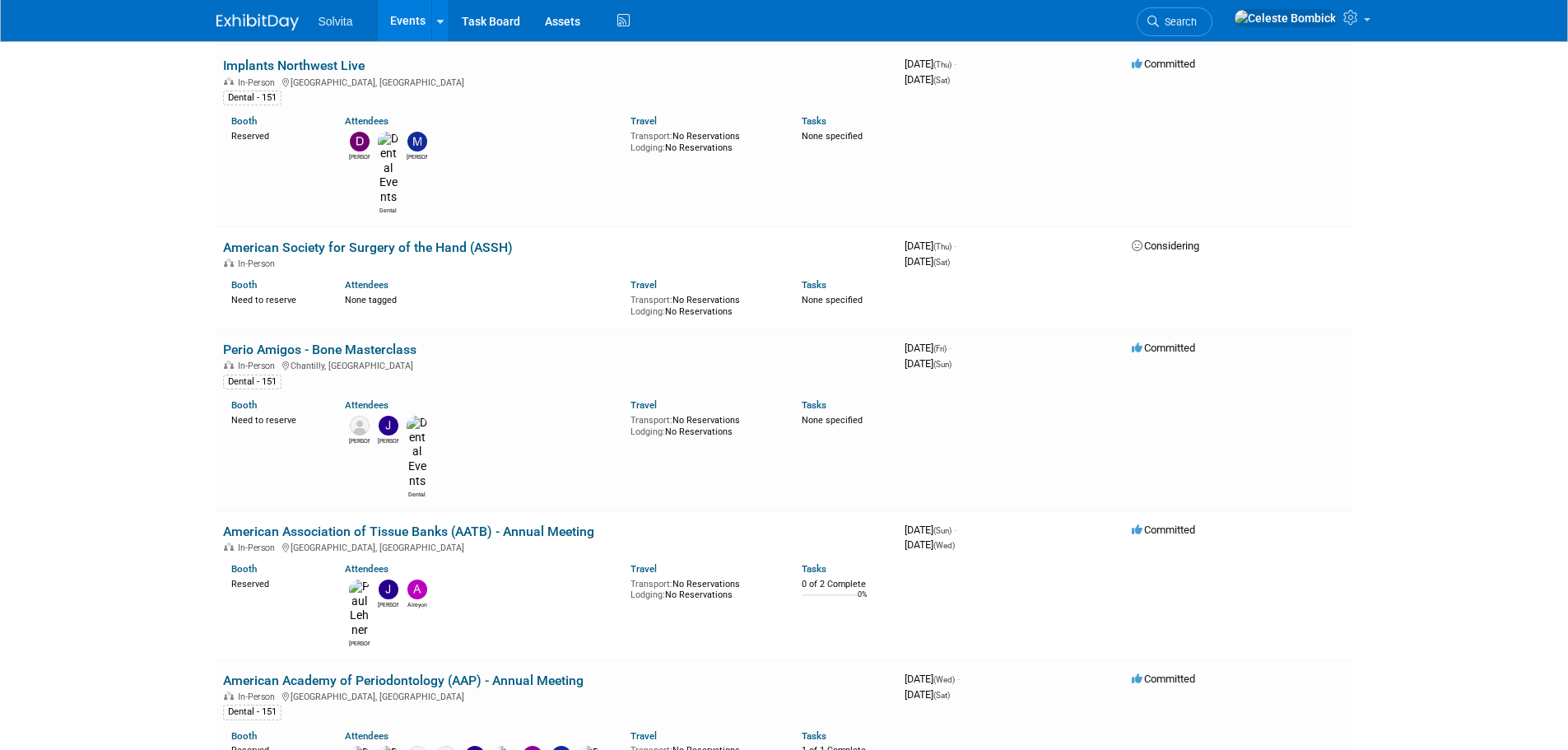
scroll to position [2387, 0]
